Goal: Navigation & Orientation: Find specific page/section

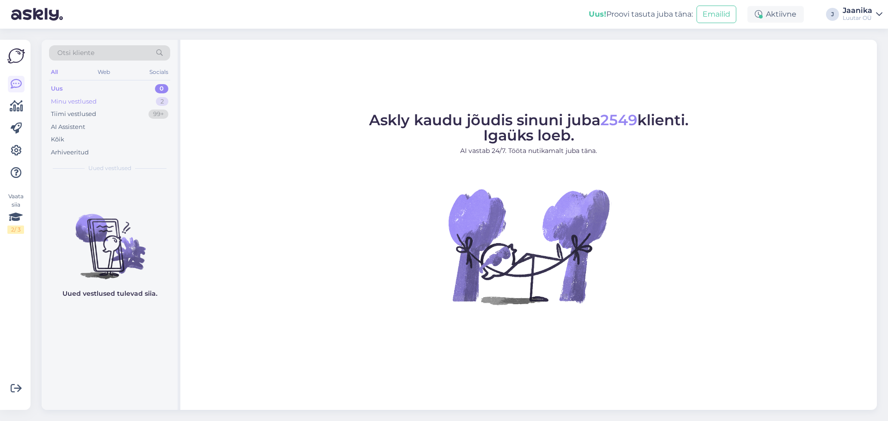
click at [73, 103] on div "Minu vestlused" at bounding box center [74, 101] width 46 height 9
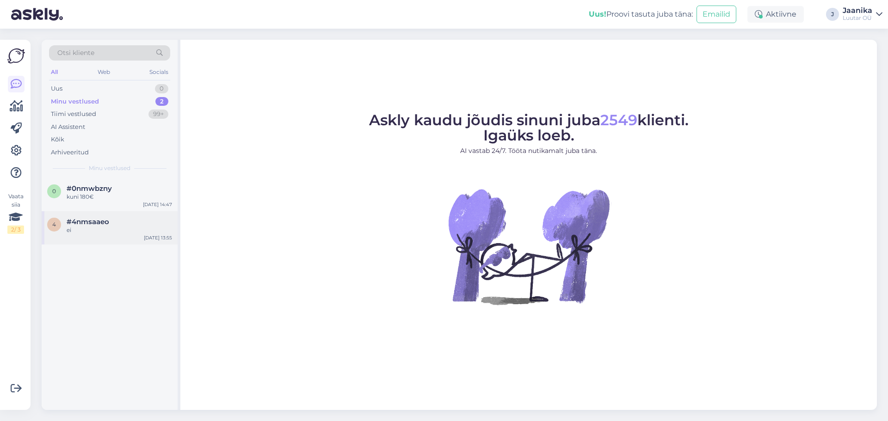
click at [81, 229] on div "ei" at bounding box center [119, 230] width 105 height 8
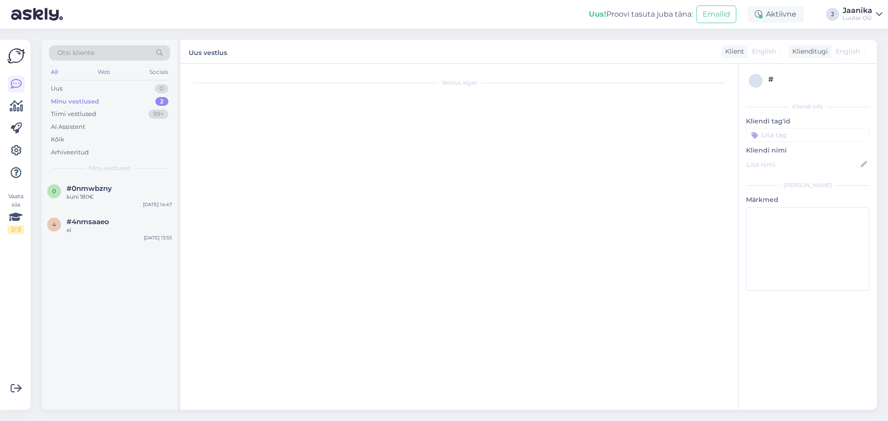
scroll to position [676, 0]
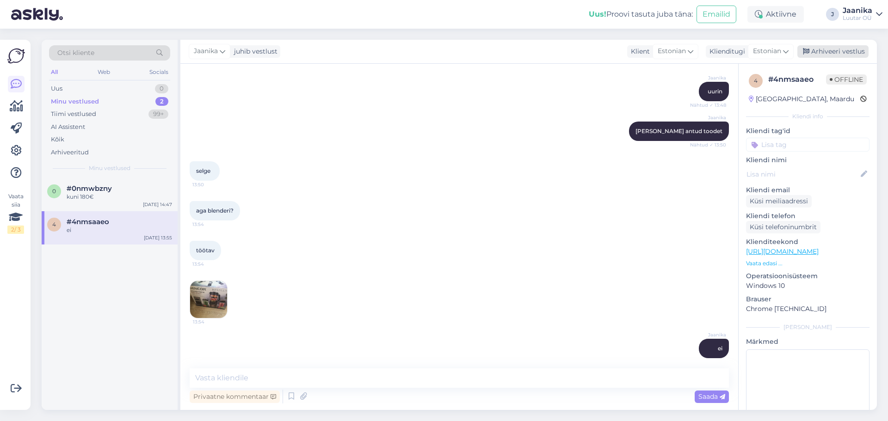
click at [838, 55] on div "Arhiveeri vestlus" at bounding box center [832, 51] width 71 height 12
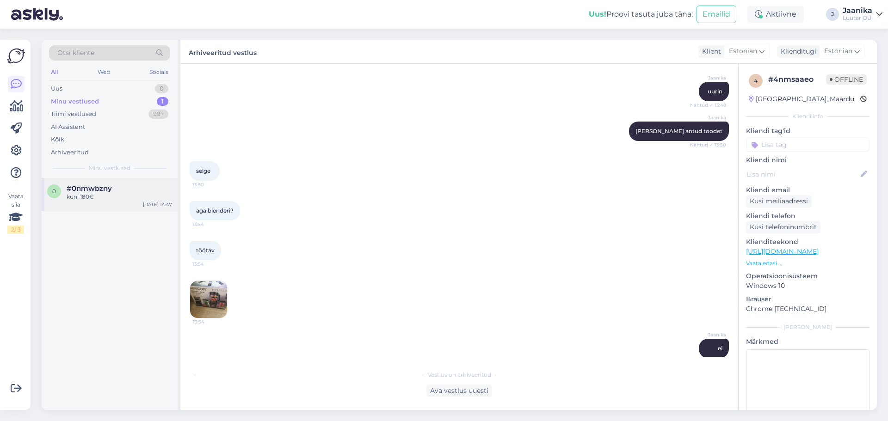
click at [105, 195] on div "kuni 180€" at bounding box center [119, 197] width 105 height 8
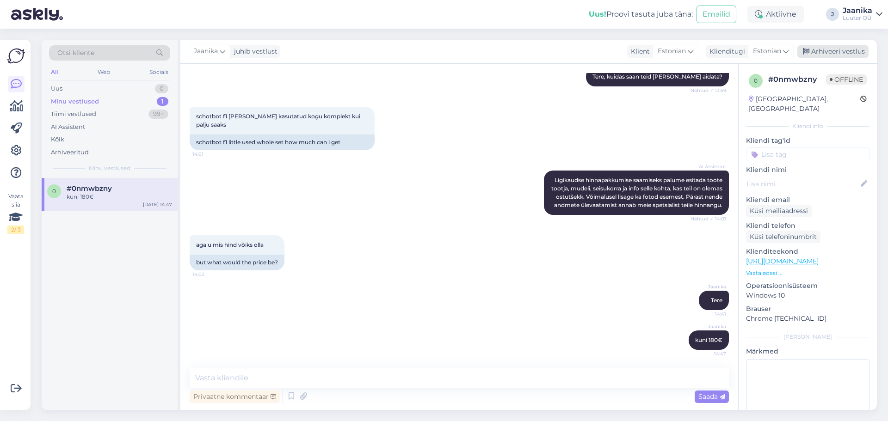
click at [829, 57] on div "Arhiveeri vestlus" at bounding box center [832, 51] width 71 height 12
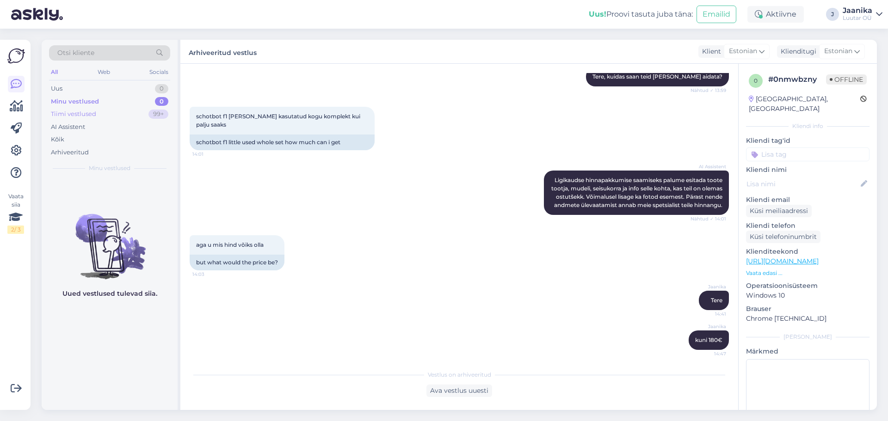
click at [88, 112] on div "Tiimi vestlused" at bounding box center [73, 114] width 45 height 9
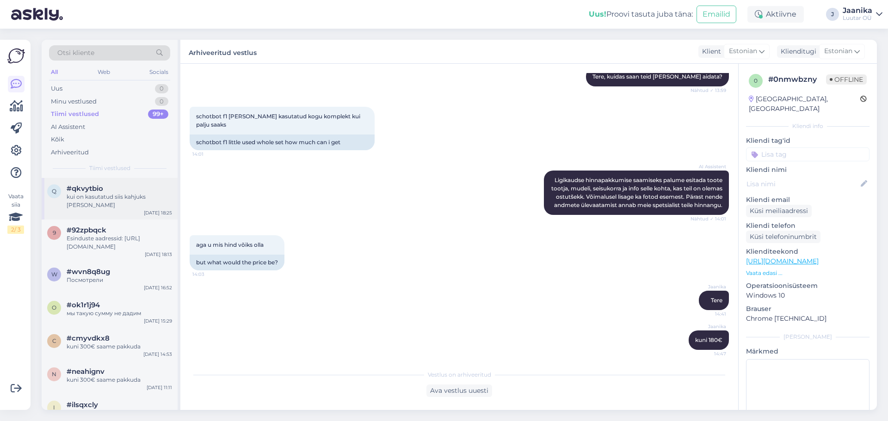
click at [74, 202] on div "q #qkvytbio kui on kasutatud siis kahjuks [PERSON_NAME] [DATE] 18:25" at bounding box center [110, 199] width 136 height 42
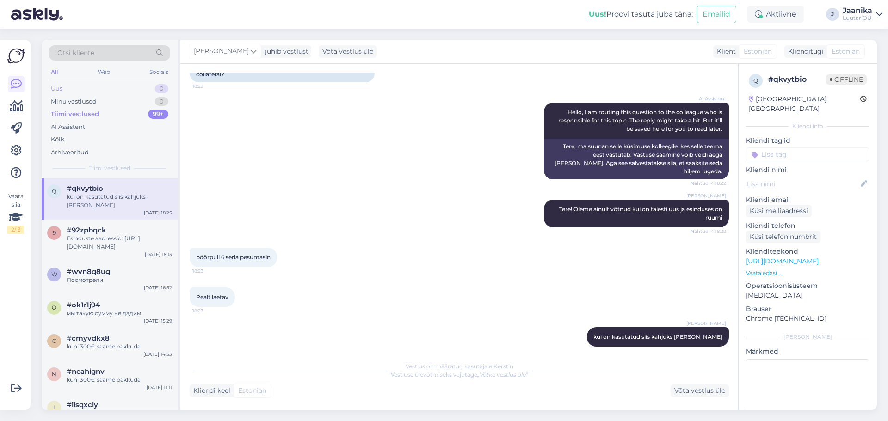
click at [69, 89] on div "Uus 0" at bounding box center [109, 88] width 121 height 13
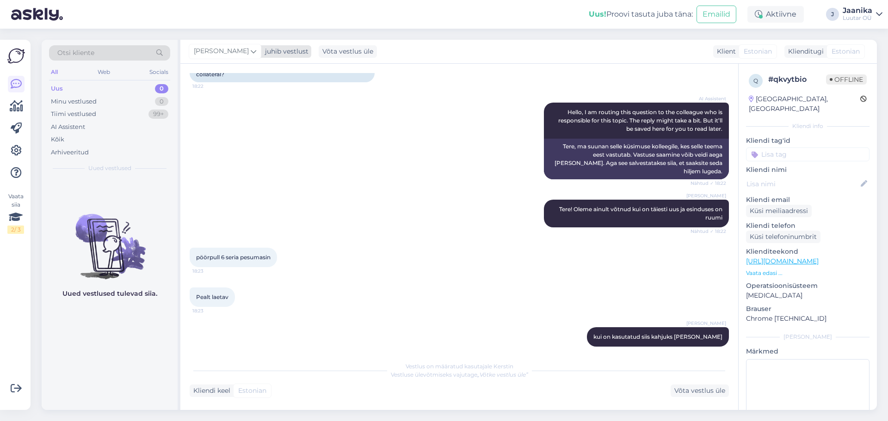
click at [203, 53] on span "[PERSON_NAME]" at bounding box center [221, 51] width 55 height 10
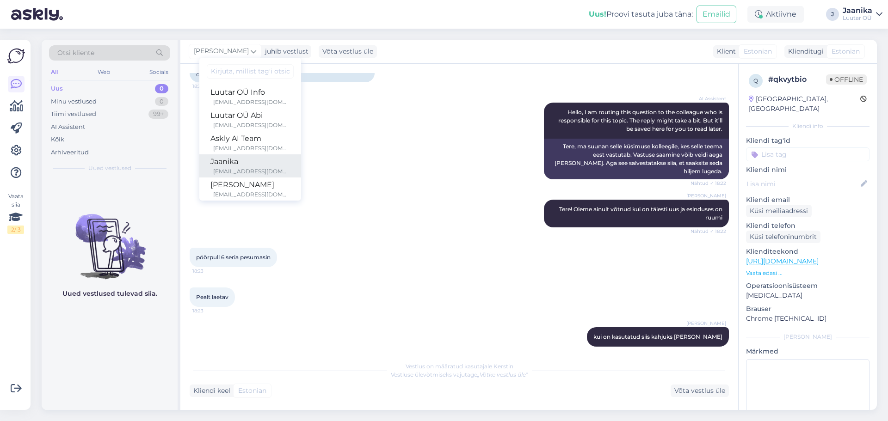
click at [211, 160] on div "Jaanika" at bounding box center [250, 161] width 80 height 11
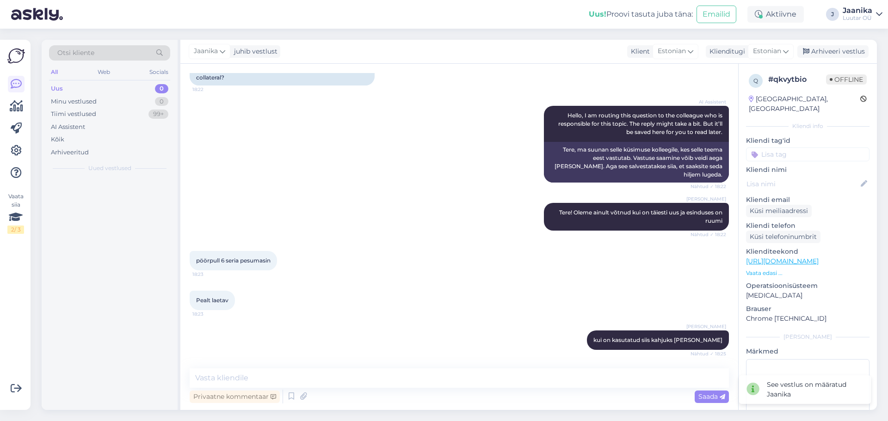
scroll to position [72, 0]
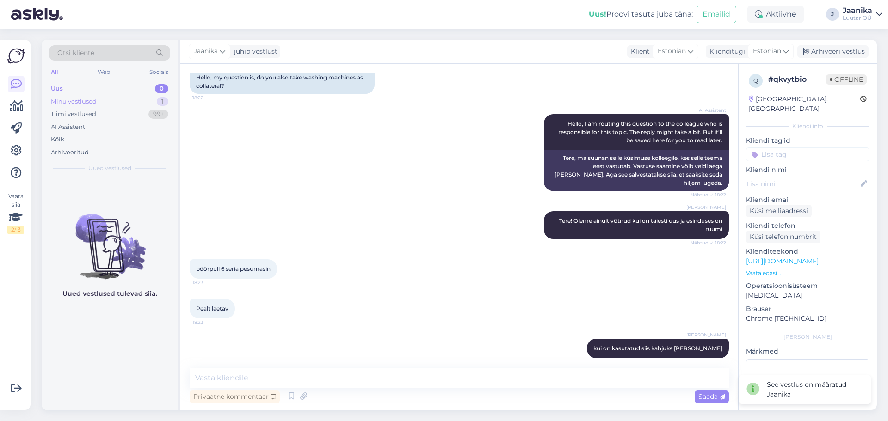
click at [75, 102] on div "Minu vestlused" at bounding box center [74, 101] width 46 height 9
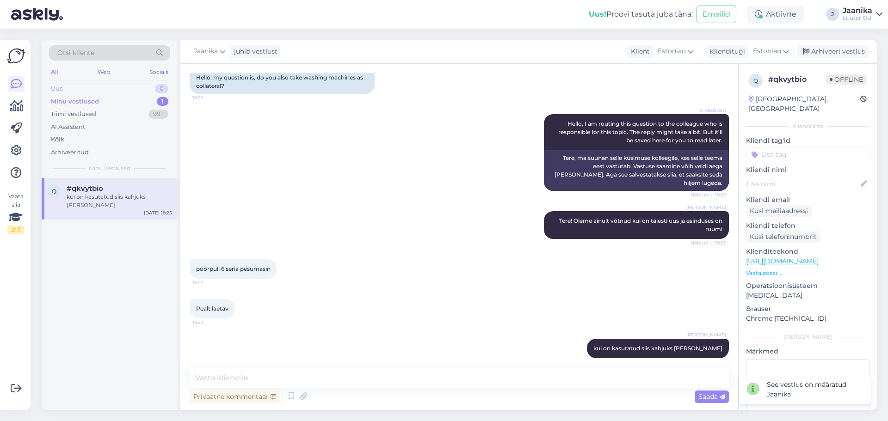
click at [67, 86] on div "Uus 0" at bounding box center [109, 88] width 121 height 13
